Goal: Obtain resource: Obtain resource

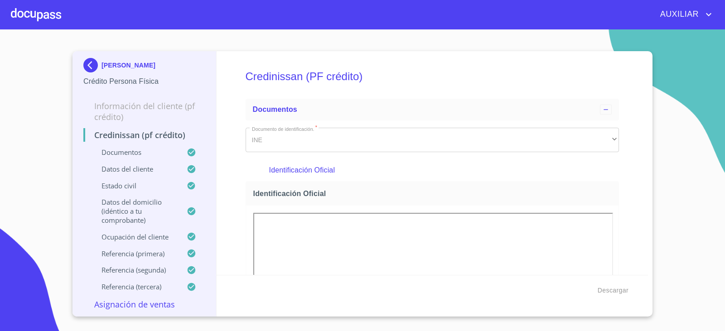
click at [92, 53] on div "[PERSON_NAME] Crédito Persona Física" at bounding box center [144, 72] width 122 height 43
click at [92, 62] on img at bounding box center [92, 65] width 18 height 14
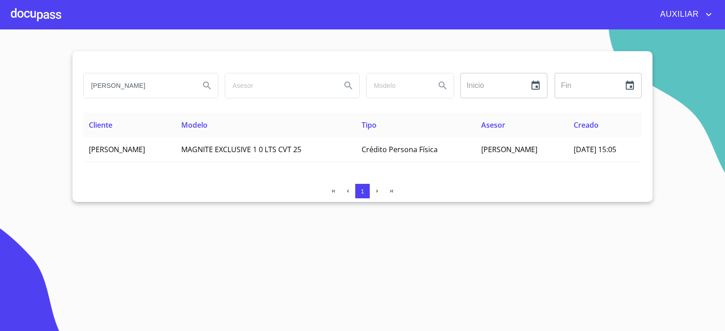
drag, startPoint x: 179, startPoint y: 86, endPoint x: 0, endPoint y: 138, distance: 186.3
click at [0, 138] on section "[PERSON_NAME] Inicio ​ Fin ​ Cliente Modelo Tipo Asesor Creado [PERSON_NAME] MA…" at bounding box center [362, 180] width 725 height 302
type input "[PERSON_NAME]"
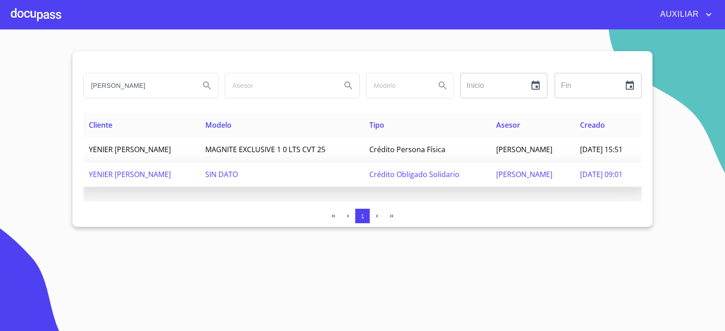
click at [191, 185] on td "YENIER [PERSON_NAME]" at bounding box center [141, 174] width 116 height 25
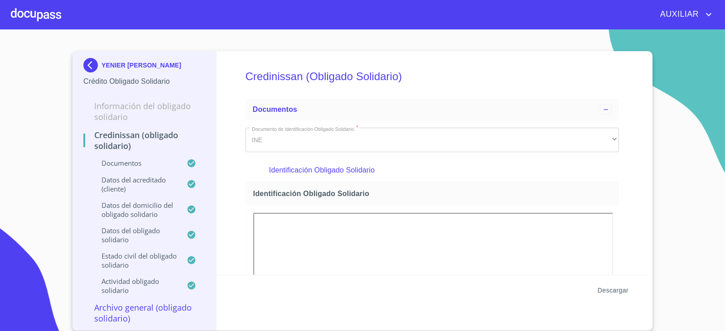
click at [610, 292] on span "Descargar" at bounding box center [613, 290] width 31 height 11
